Goal: Transaction & Acquisition: Purchase product/service

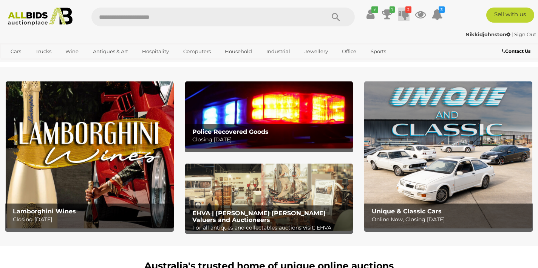
click at [408, 12] on icon "2" at bounding box center [408, 9] width 6 height 6
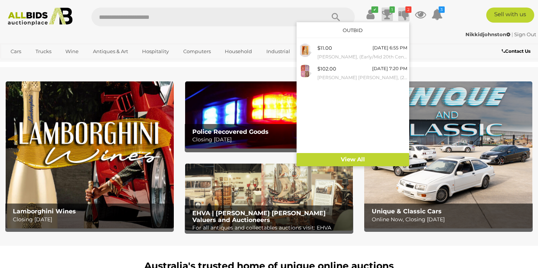
click at [389, 18] on icon at bounding box center [387, 15] width 11 height 14
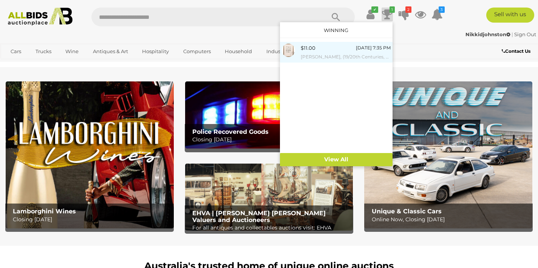
click at [353, 55] on small "[PERSON_NAME], (19/20th Centuries, Australian, [DATE]-[DATE]), The Bathers, Lov…" at bounding box center [345, 57] width 90 height 8
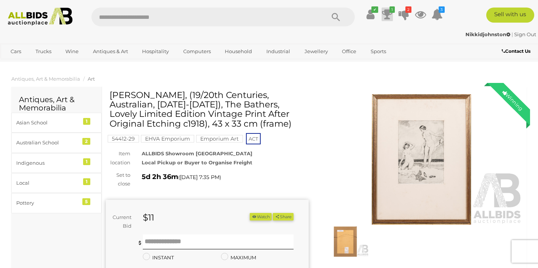
click at [391, 12] on icon "1" at bounding box center [391, 9] width 5 height 6
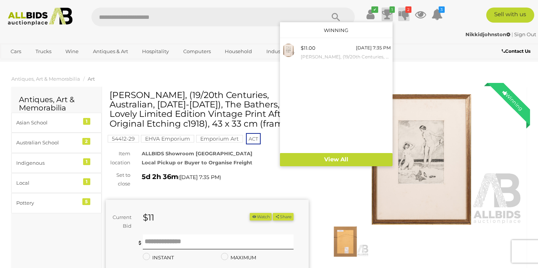
click at [408, 11] on icon "2" at bounding box center [408, 9] width 6 height 6
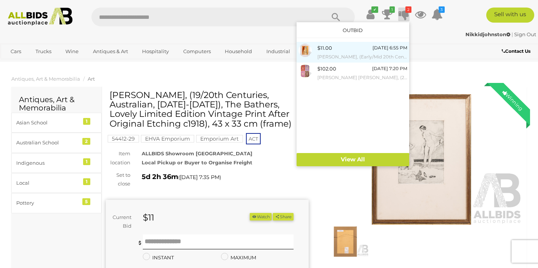
click at [347, 46] on div "$11.00 Wednesday 6:55 PM Moise Kisling, (Early/Mid 20th Century, Polish-French,…" at bounding box center [362, 52] width 90 height 17
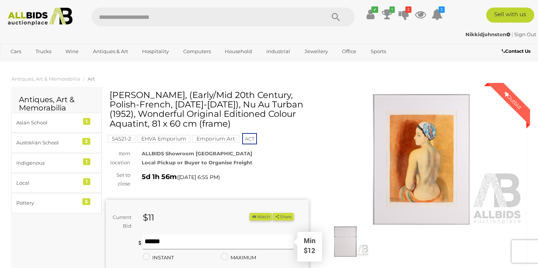
click at [152, 240] on input "text" at bounding box center [218, 242] width 151 height 15
type input "**"
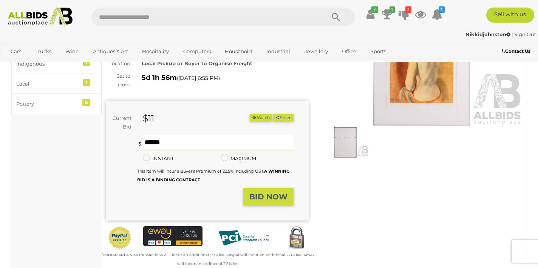
scroll to position [102, 0]
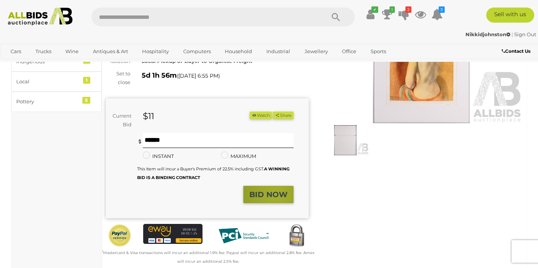
click at [276, 193] on strong "BID NOW" at bounding box center [268, 194] width 38 height 9
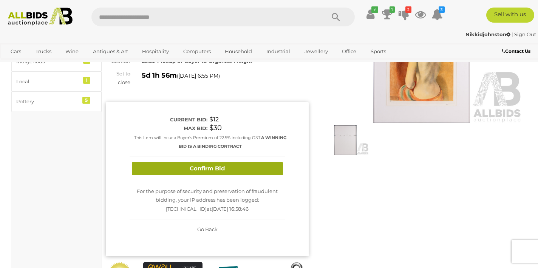
click at [264, 170] on button "Confirm Bid" at bounding box center [207, 168] width 151 height 13
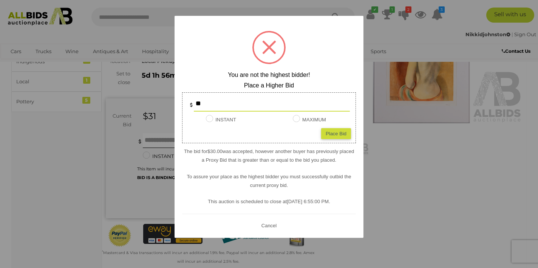
click at [336, 130] on div "Place Bid" at bounding box center [336, 133] width 30 height 11
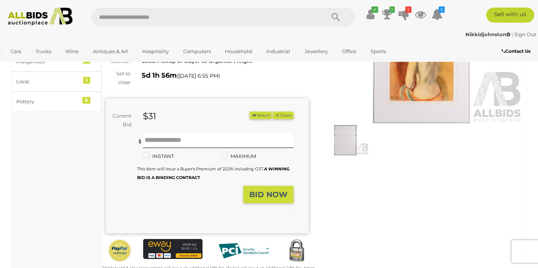
type input "**"
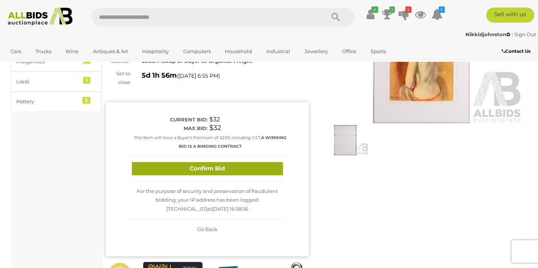
click at [245, 168] on button "Confirm Bid" at bounding box center [207, 168] width 151 height 13
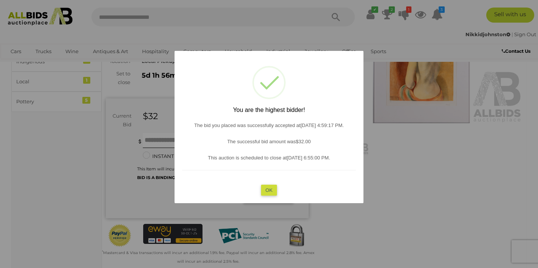
click at [270, 190] on button "OK" at bounding box center [269, 190] width 16 height 11
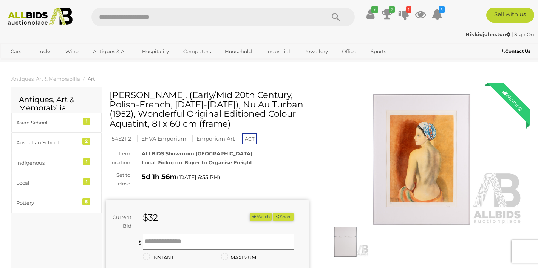
scroll to position [0, 0]
